Goal: Find specific page/section: Find specific page/section

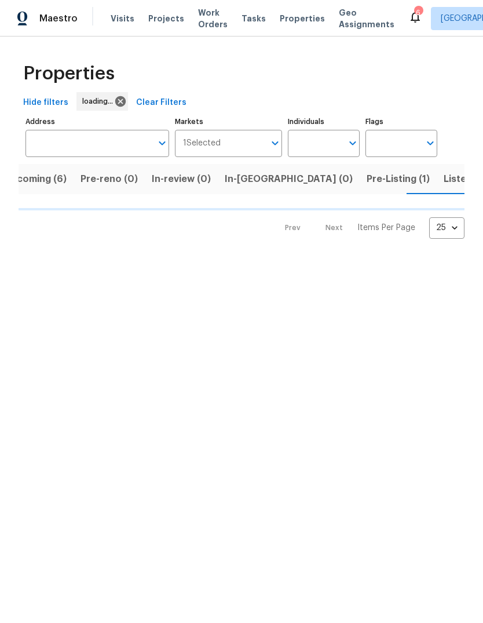
scroll to position [0, 24]
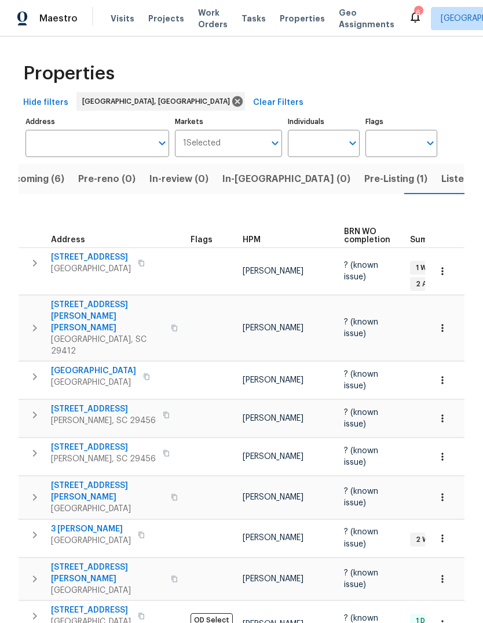
click at [57, 181] on span "Upcoming (6)" at bounding box center [33, 179] width 63 height 16
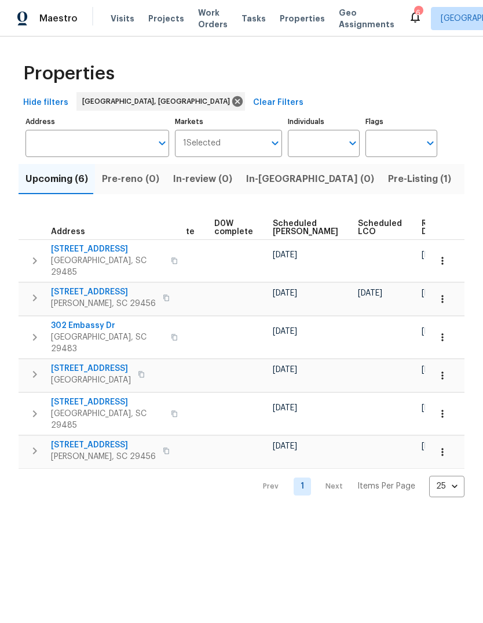
scroll to position [0, 292]
click at [422, 226] on span "Ready Date" at bounding box center [434, 228] width 25 height 16
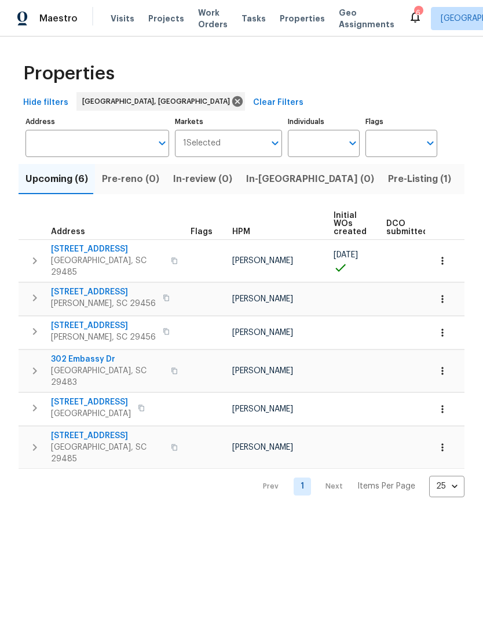
click at [87, 249] on span "[STREET_ADDRESS]" at bounding box center [107, 249] width 113 height 12
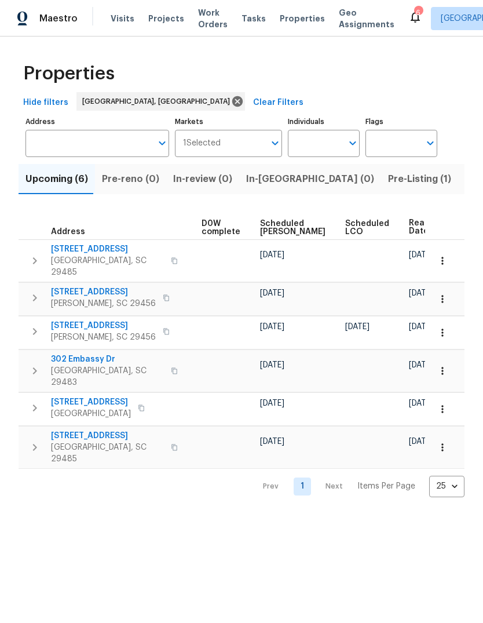
scroll to position [0, 304]
click at [446, 258] on icon "button" at bounding box center [443, 261] width 12 height 12
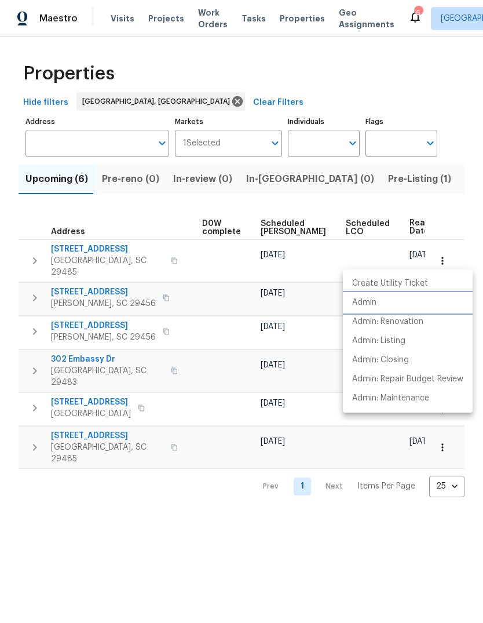
click at [376, 301] on p "Admin" at bounding box center [364, 303] width 24 height 12
